Goal: Task Accomplishment & Management: Manage account settings

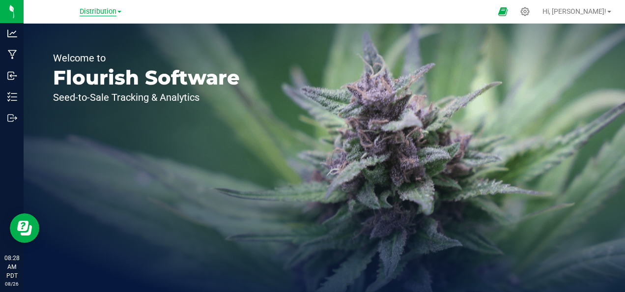
click at [93, 11] on span "Distribution" at bounding box center [98, 11] width 37 height 9
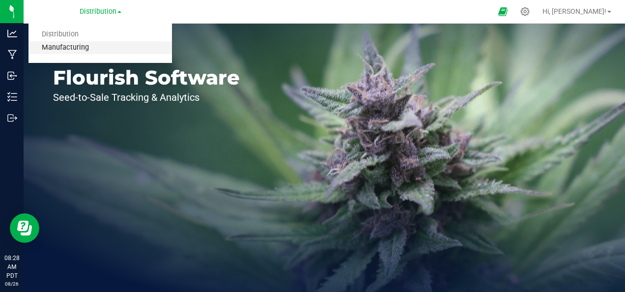
click at [84, 46] on link "Manufacturing" at bounding box center [100, 47] width 143 height 13
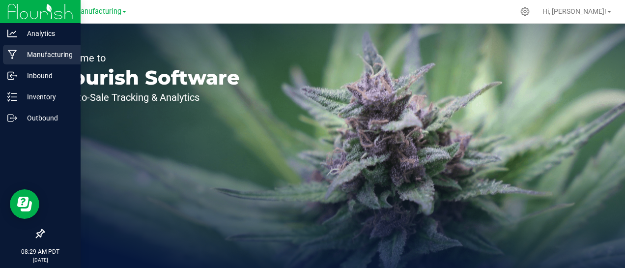
click at [12, 55] on icon at bounding box center [12, 54] width 9 height 9
click at [30, 59] on p "Manufacturing" at bounding box center [46, 55] width 59 height 12
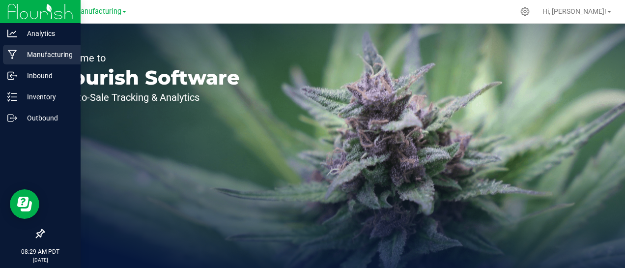
click at [30, 59] on p "Manufacturing" at bounding box center [46, 55] width 59 height 12
click at [48, 55] on p "Manufacturing" at bounding box center [46, 55] width 59 height 12
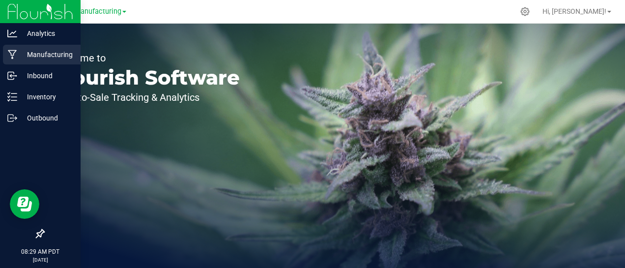
click at [8, 50] on icon at bounding box center [12, 55] width 9 height 10
click at [15, 52] on icon at bounding box center [12, 54] width 9 height 9
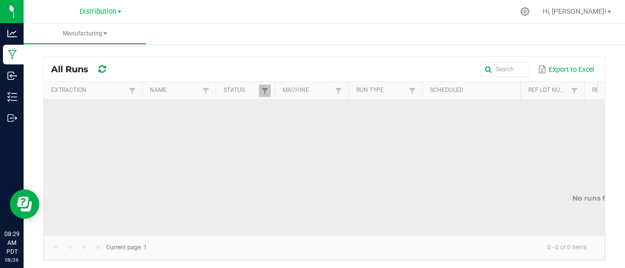
scroll to position [0, 0]
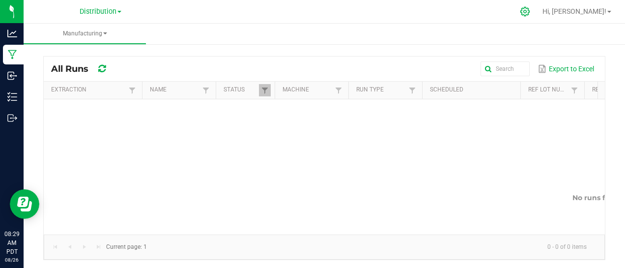
click at [530, 12] on icon at bounding box center [525, 11] width 10 height 10
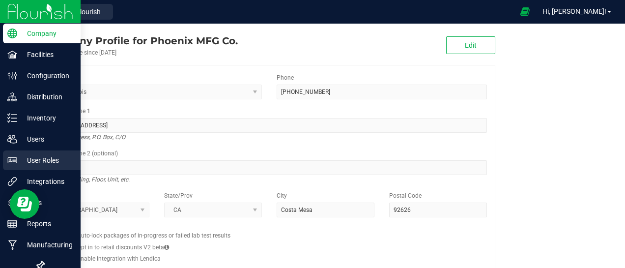
click at [37, 152] on div "User Roles" at bounding box center [42, 160] width 78 height 20
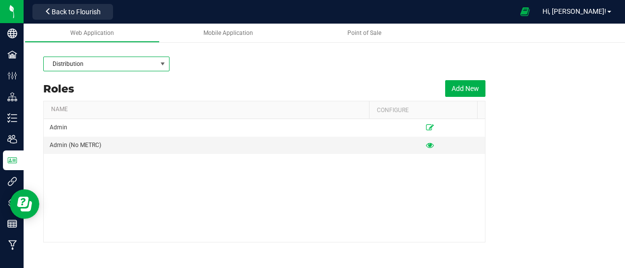
click at [162, 61] on span at bounding box center [163, 64] width 8 height 8
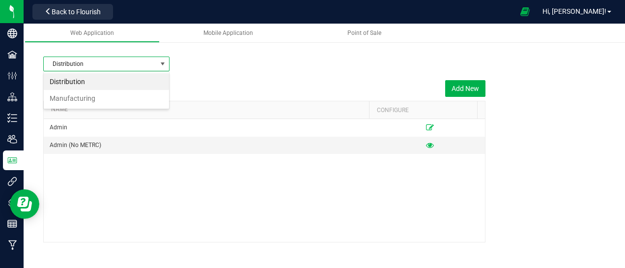
scroll to position [14, 126]
click at [122, 103] on li "Manufacturing" at bounding box center [106, 98] width 125 height 17
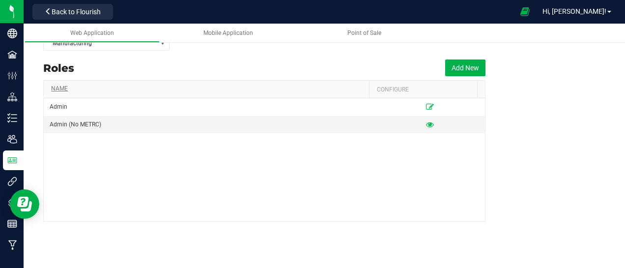
scroll to position [21, 0]
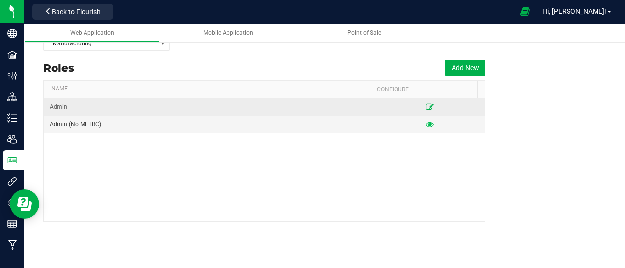
click at [426, 104] on icon at bounding box center [430, 107] width 8 height 6
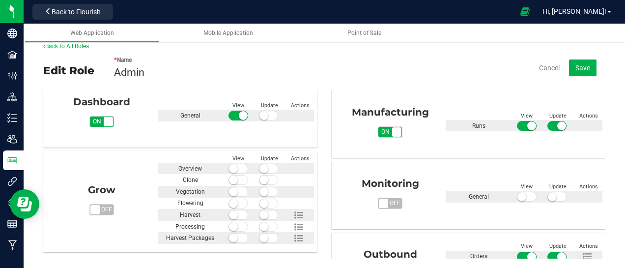
scroll to position [233, 0]
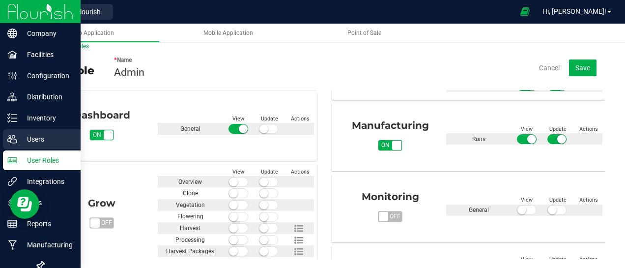
click at [10, 137] on icon at bounding box center [12, 139] width 10 height 10
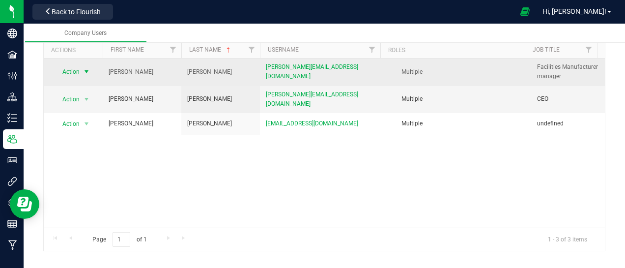
click at [86, 75] on span "select" at bounding box center [87, 72] width 8 height 8
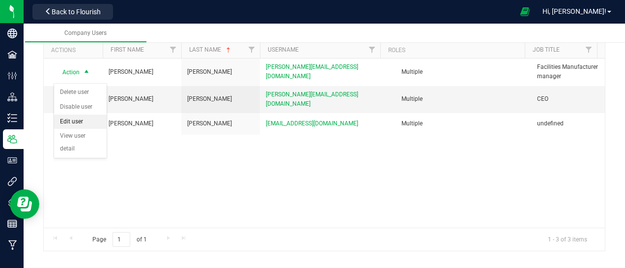
click at [80, 119] on li "Edit user" at bounding box center [80, 121] width 53 height 15
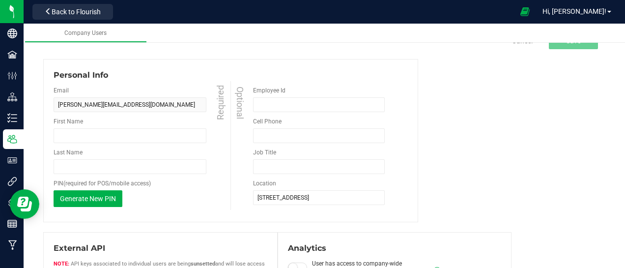
type input "[PERSON_NAME]"
type input "Facilities Manufacturer manager"
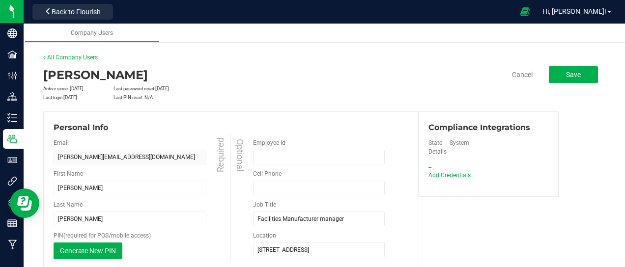
scroll to position [1, 0]
click at [459, 179] on div "Compliance Integrations State System Details -- Add Credentials" at bounding box center [488, 154] width 141 height 86
click at [459, 177] on span "Add Credentials" at bounding box center [450, 174] width 42 height 7
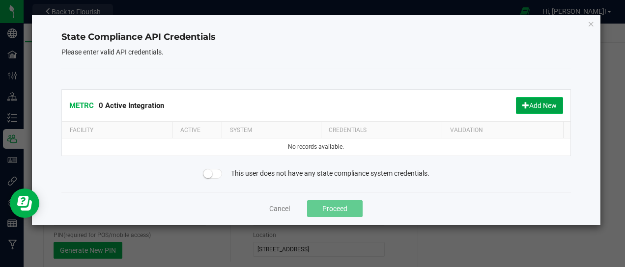
click at [537, 104] on button "Add New" at bounding box center [539, 105] width 47 height 17
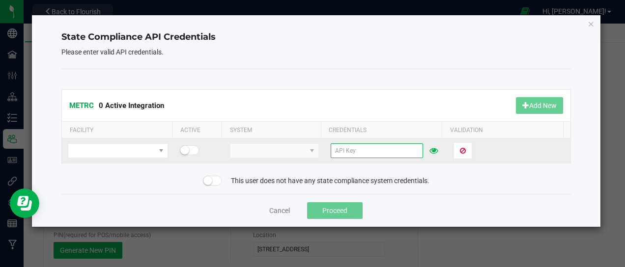
click at [347, 148] on input "text" at bounding box center [377, 150] width 92 height 15
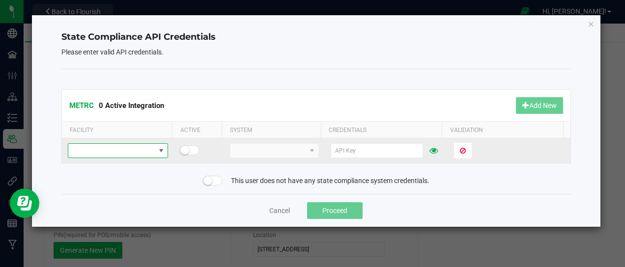
click at [148, 151] on span at bounding box center [111, 151] width 86 height 14
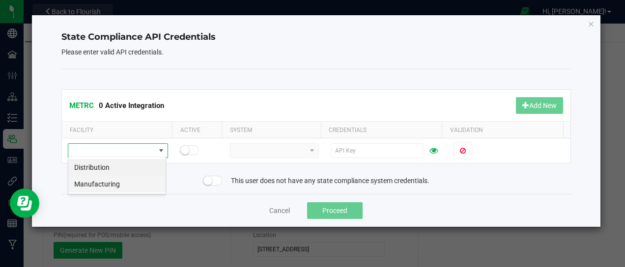
click at [124, 184] on li "Manufacturing" at bounding box center [116, 184] width 97 height 17
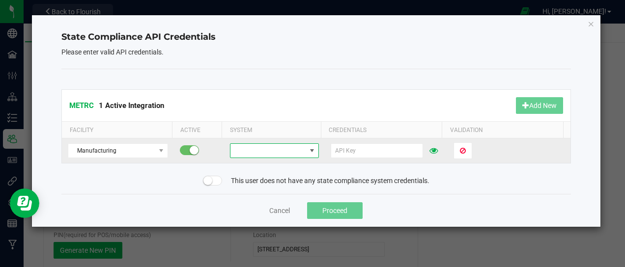
click at [255, 149] on span at bounding box center [268, 151] width 76 height 14
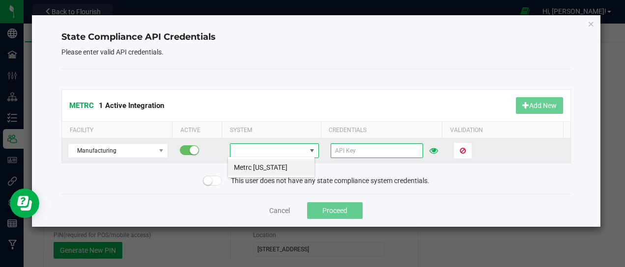
click at [345, 144] on input "text" at bounding box center [377, 150] width 92 height 15
paste input "3RntYcZiSb1ZHw1c4aIbU4YSWD4zc4bsjslHUdE8DR71mW-6"
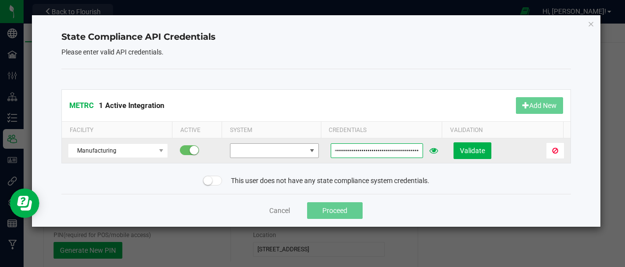
type input "3RntYcZiSb1ZHw1c4aIbU4YSWD4zc4bsjslHUdE8DR71mW-6"
click at [308, 148] on span at bounding box center [312, 151] width 8 height 8
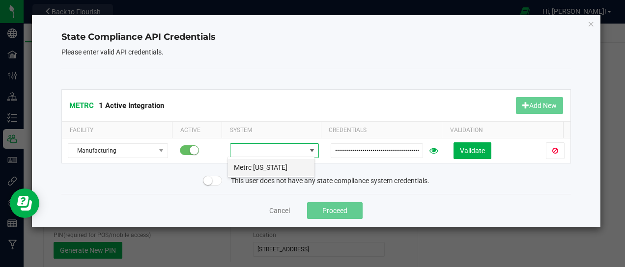
scroll to position [14, 87]
click at [289, 167] on li "Metrc [US_STATE]" at bounding box center [271, 167] width 86 height 17
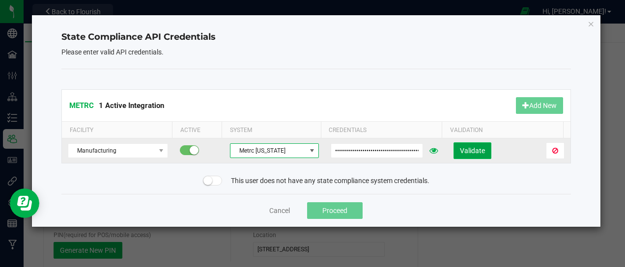
click at [468, 149] on span "Validate" at bounding box center [472, 151] width 25 height 8
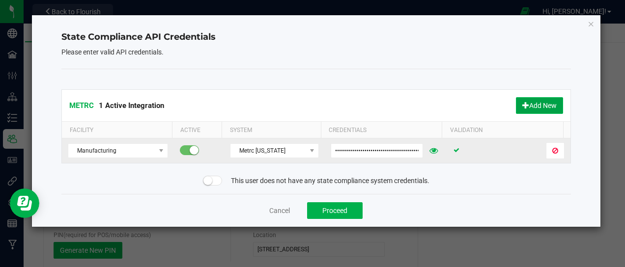
click at [549, 102] on button "Add New" at bounding box center [539, 105] width 47 height 17
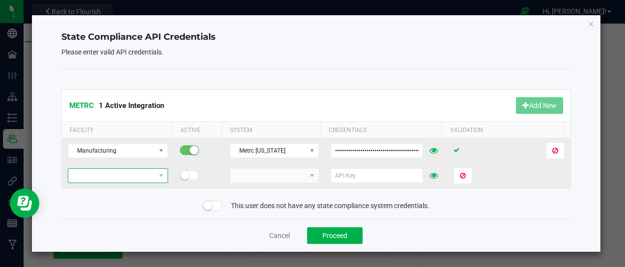
click at [155, 177] on span at bounding box center [161, 176] width 12 height 14
click at [143, 190] on li "Distribution" at bounding box center [116, 192] width 97 height 17
click at [279, 170] on span at bounding box center [268, 176] width 76 height 14
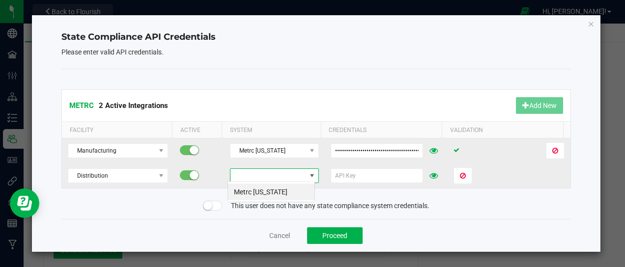
scroll to position [14, 87]
click at [278, 190] on li "Metrc [US_STATE]" at bounding box center [271, 192] width 86 height 17
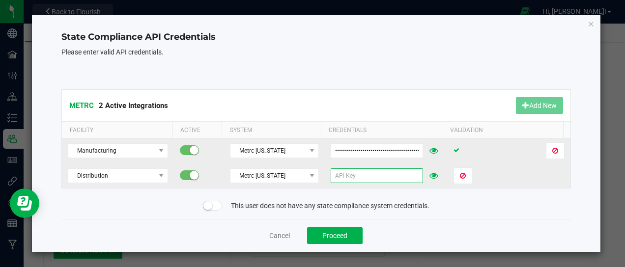
click at [353, 171] on input "text" at bounding box center [377, 176] width 92 height 15
paste input "3RntYcZiSb1ZHw1c4aIbU4YSWD4zc4bsjslHUdE8DR71mW-6"
type input "3RntYcZiSb1ZHw1c4aIbU4YSWD4zc4bsjslHUdE8DR71mW-6"
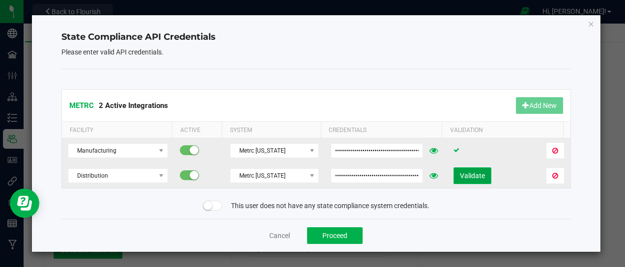
scroll to position [0, 0]
click at [462, 172] on span "Validate" at bounding box center [472, 176] width 25 height 8
click at [338, 237] on button "Proceed" at bounding box center [335, 236] width 56 height 17
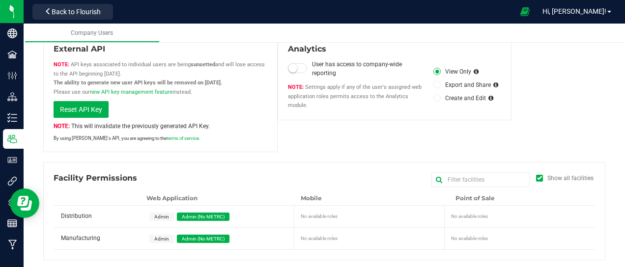
scroll to position [252, 0]
click at [164, 216] on span "Admin" at bounding box center [161, 217] width 15 height 5
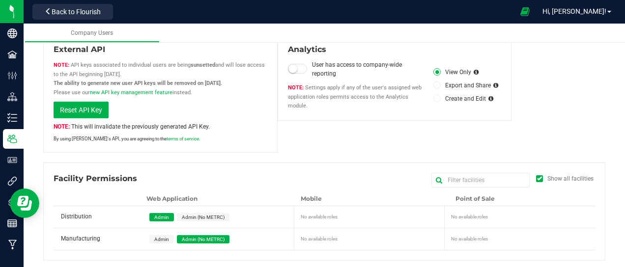
click at [157, 237] on span "Admin" at bounding box center [161, 239] width 15 height 5
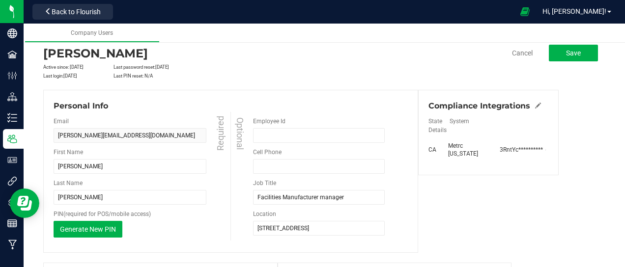
scroll to position [0, 0]
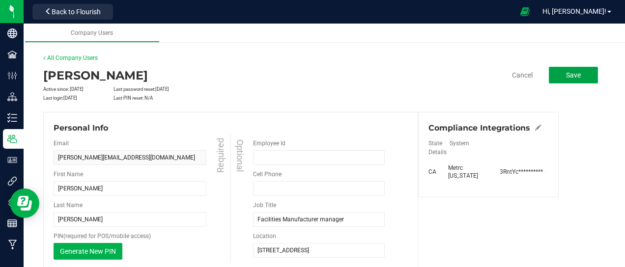
click at [566, 75] on span "Save" at bounding box center [573, 75] width 15 height 8
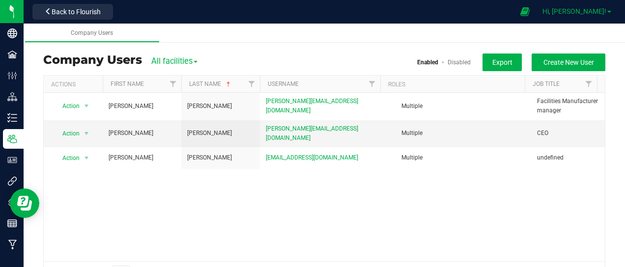
click at [610, 14] on link "Hi, [PERSON_NAME]!" at bounding box center [577, 11] width 77 height 10
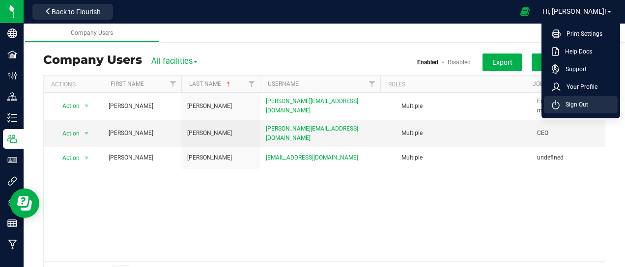
click at [583, 100] on span "Sign Out" at bounding box center [574, 105] width 29 height 10
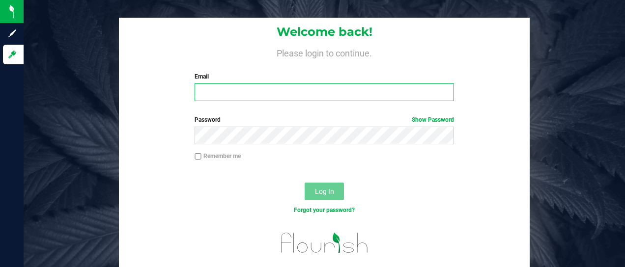
type input "[PERSON_NAME][EMAIL_ADDRESS][DOMAIN_NAME]"
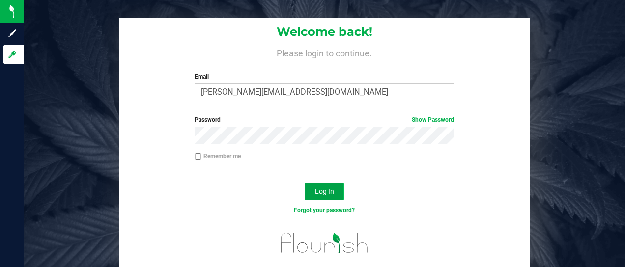
click at [317, 188] on span "Log In" at bounding box center [324, 192] width 19 height 8
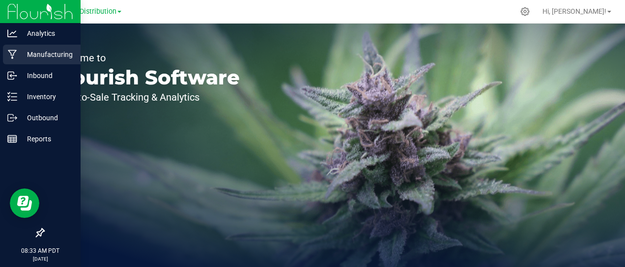
click at [13, 56] on icon at bounding box center [12, 55] width 9 height 10
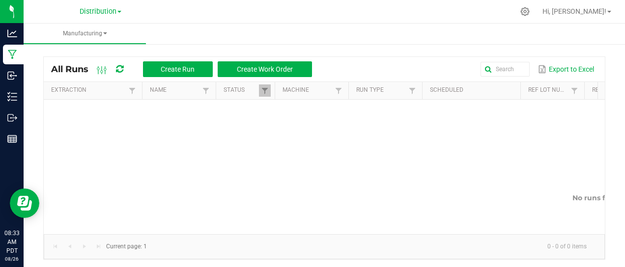
click at [120, 15] on link "Distribution" at bounding box center [101, 10] width 42 height 9
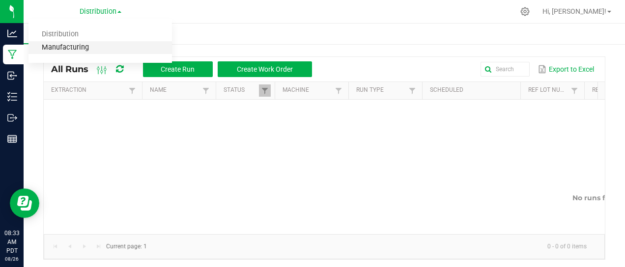
click at [84, 47] on link "Manufacturing" at bounding box center [100, 47] width 143 height 13
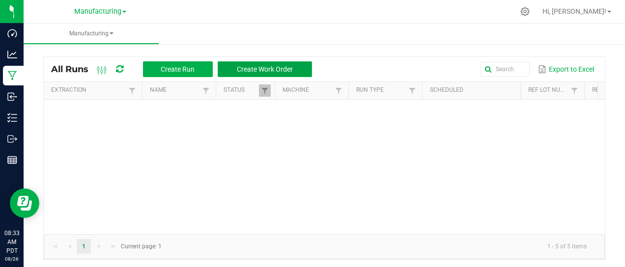
click at [230, 70] on button "Create Work Order" at bounding box center [265, 69] width 94 height 16
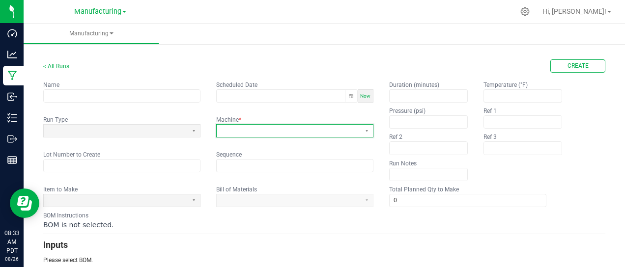
click at [253, 132] on span at bounding box center [289, 131] width 136 height 8
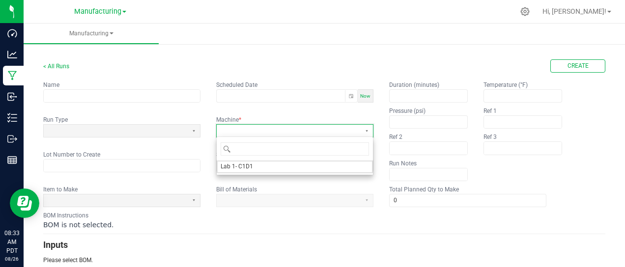
click at [253, 132] on span at bounding box center [289, 131] width 136 height 8
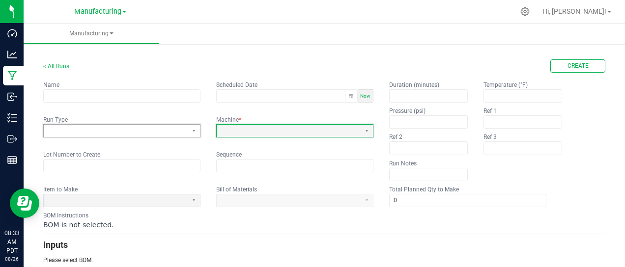
click at [159, 129] on span at bounding box center [116, 131] width 136 height 8
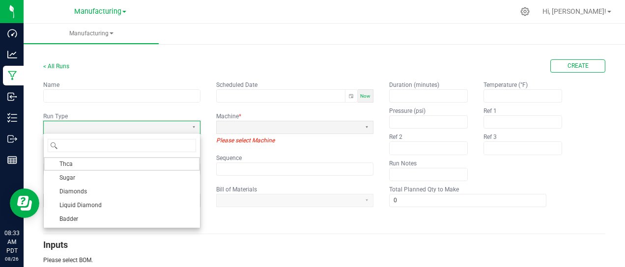
click at [258, 213] on div "BOM Instructions BOM is not selected." at bounding box center [324, 220] width 562 height 19
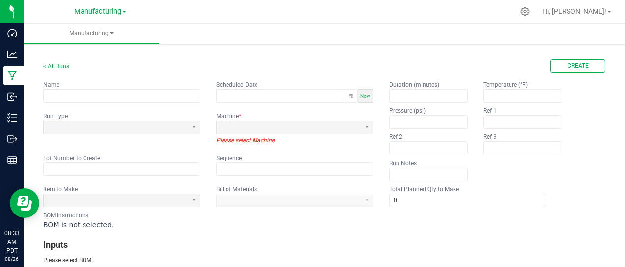
click at [266, 199] on app-dropdownlist-async at bounding box center [294, 200] width 157 height 7
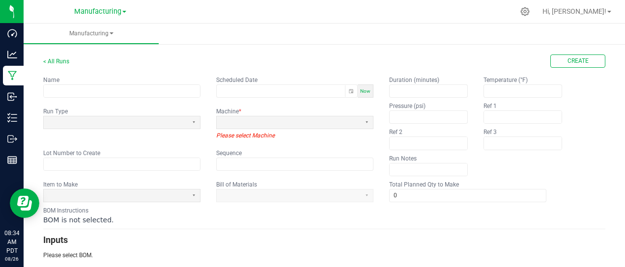
click at [366, 194] on app-dropdownlist-async at bounding box center [294, 195] width 157 height 7
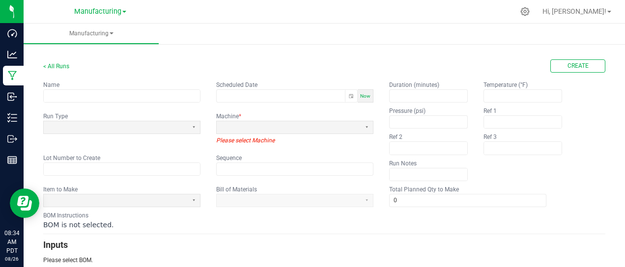
scroll to position [0, 0]
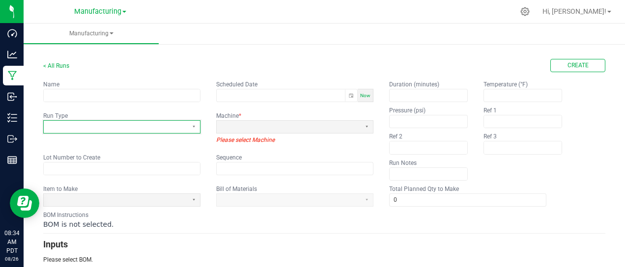
click at [155, 123] on span at bounding box center [116, 127] width 136 height 8
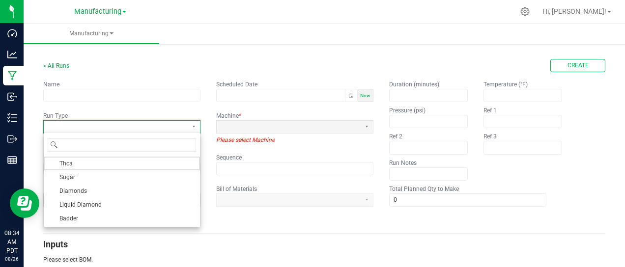
click at [155, 123] on span at bounding box center [116, 127] width 136 height 8
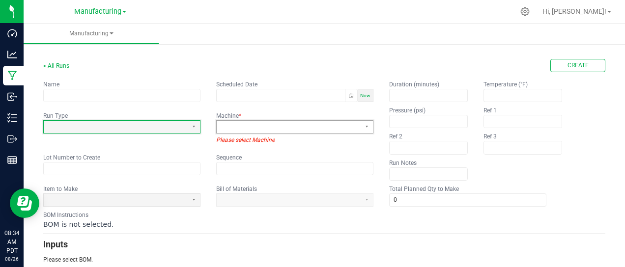
click at [228, 127] on span at bounding box center [289, 127] width 136 height 8
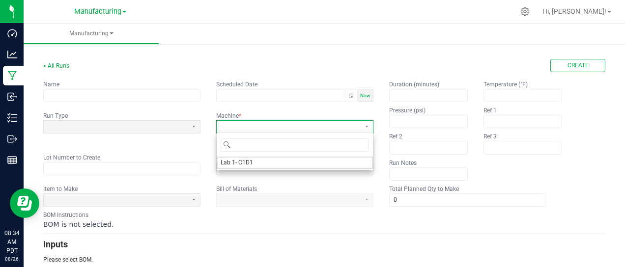
click at [228, 127] on span at bounding box center [289, 127] width 136 height 8
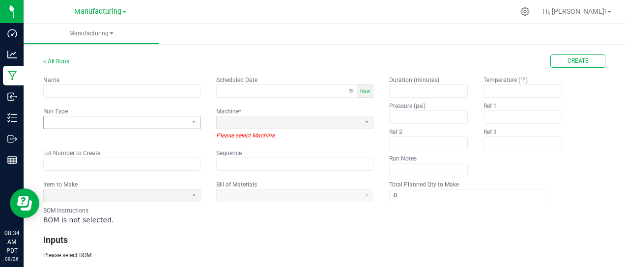
scroll to position [5, 0]
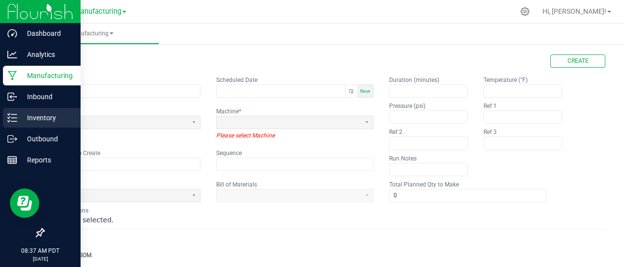
click at [32, 115] on p "Inventory" at bounding box center [46, 118] width 59 height 12
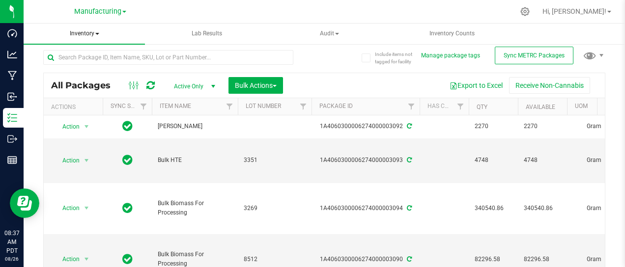
click at [98, 33] on span at bounding box center [97, 34] width 4 height 2
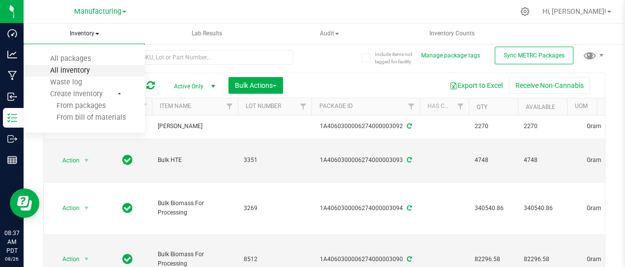
click at [85, 70] on span "All inventory" at bounding box center [70, 70] width 66 height 8
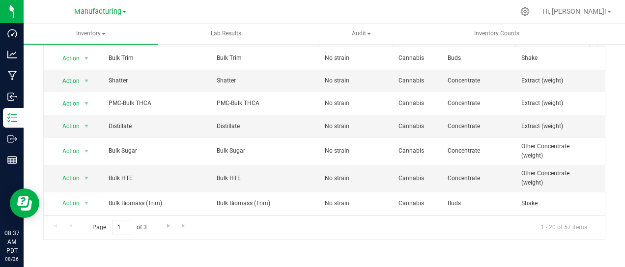
scroll to position [75, 0]
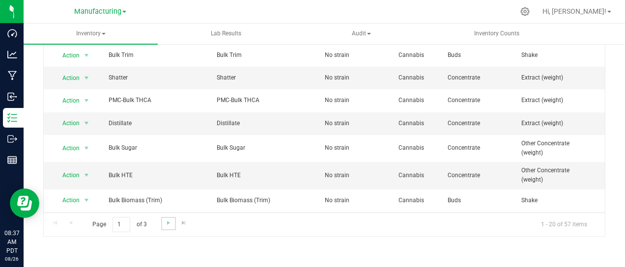
click at [163, 220] on link "Go to the next page" at bounding box center [168, 223] width 14 height 13
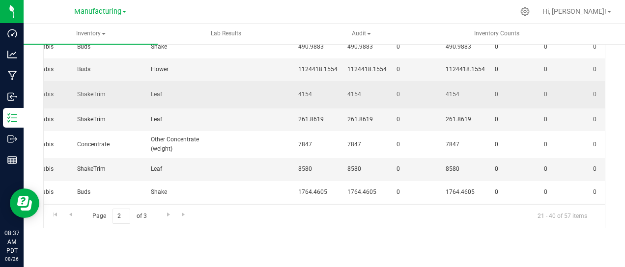
scroll to position [0, 377]
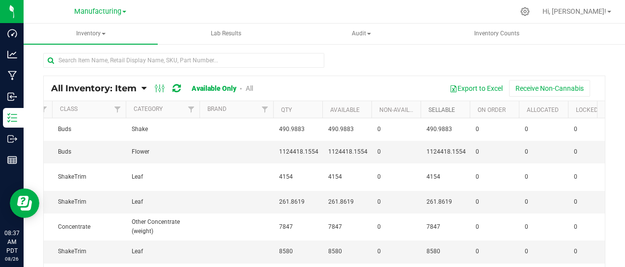
click at [444, 110] on link "Sellable" at bounding box center [442, 110] width 27 height 7
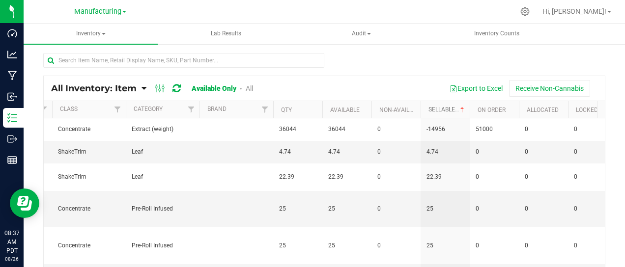
click at [444, 110] on link "Sellable" at bounding box center [448, 109] width 38 height 7
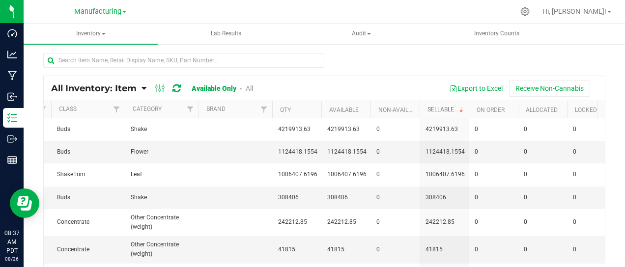
click at [456, 108] on link "Sellable" at bounding box center [447, 109] width 38 height 7
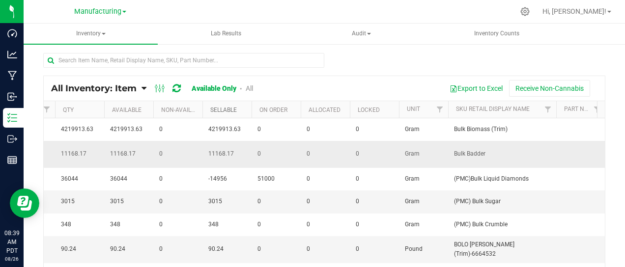
scroll to position [0, 593]
